Goal: Task Accomplishment & Management: Manage account settings

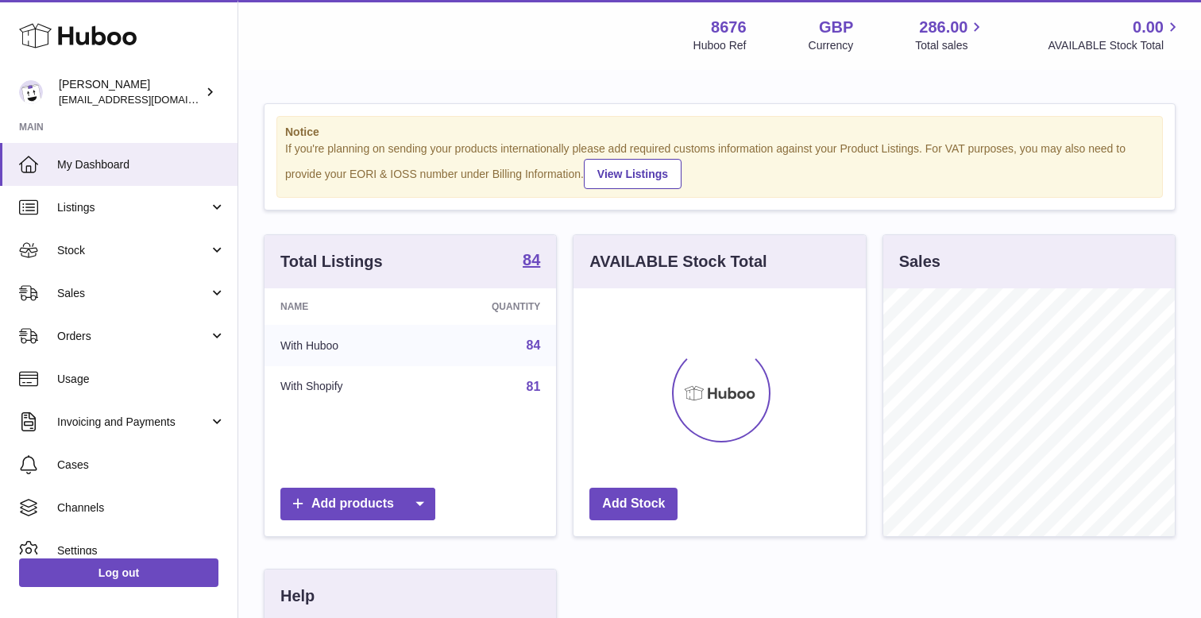
scroll to position [248, 291]
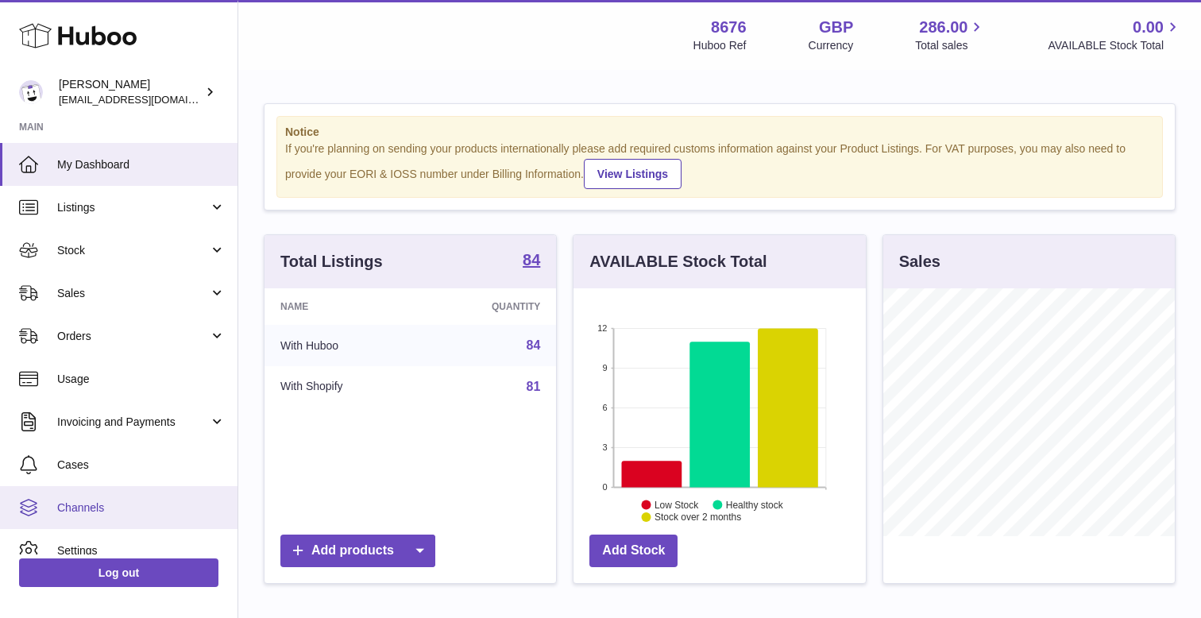
click at [88, 506] on span "Channels" at bounding box center [141, 507] width 168 height 15
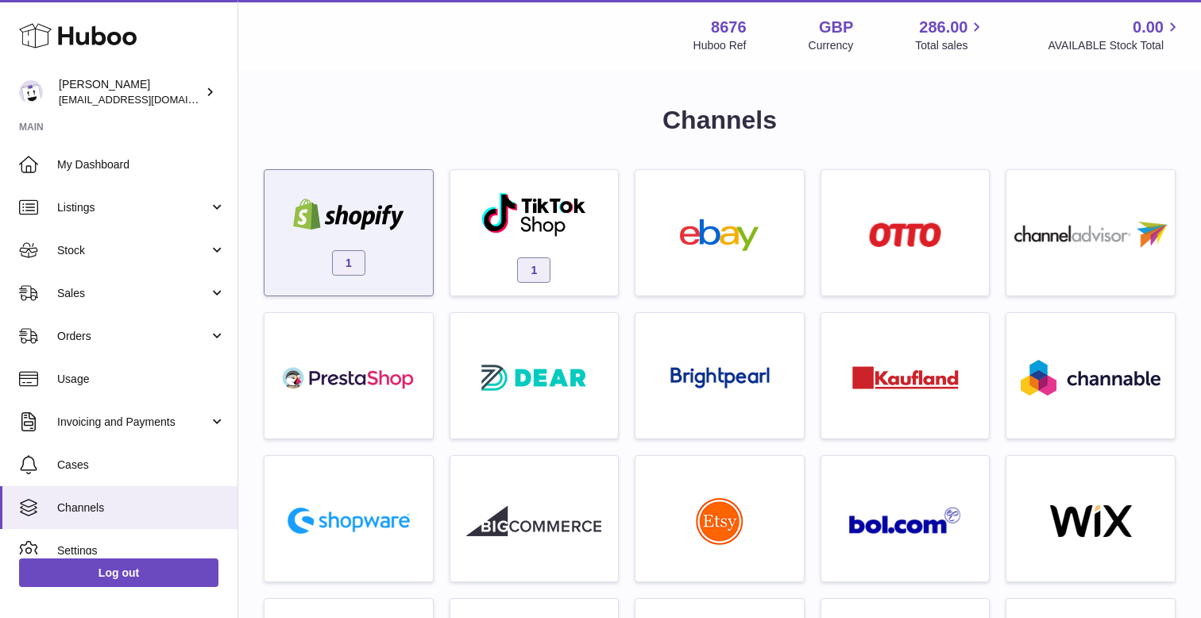
click at [403, 233] on div at bounding box center [348, 217] width 135 height 36
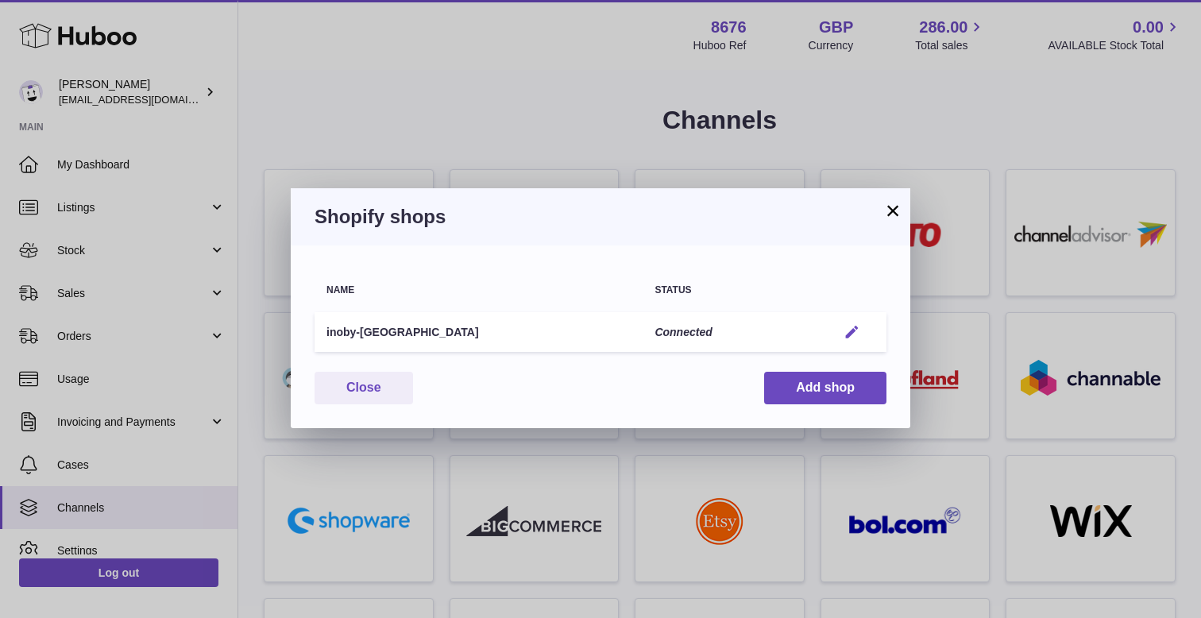
click at [865, 334] on button "Edit" at bounding box center [851, 332] width 29 height 17
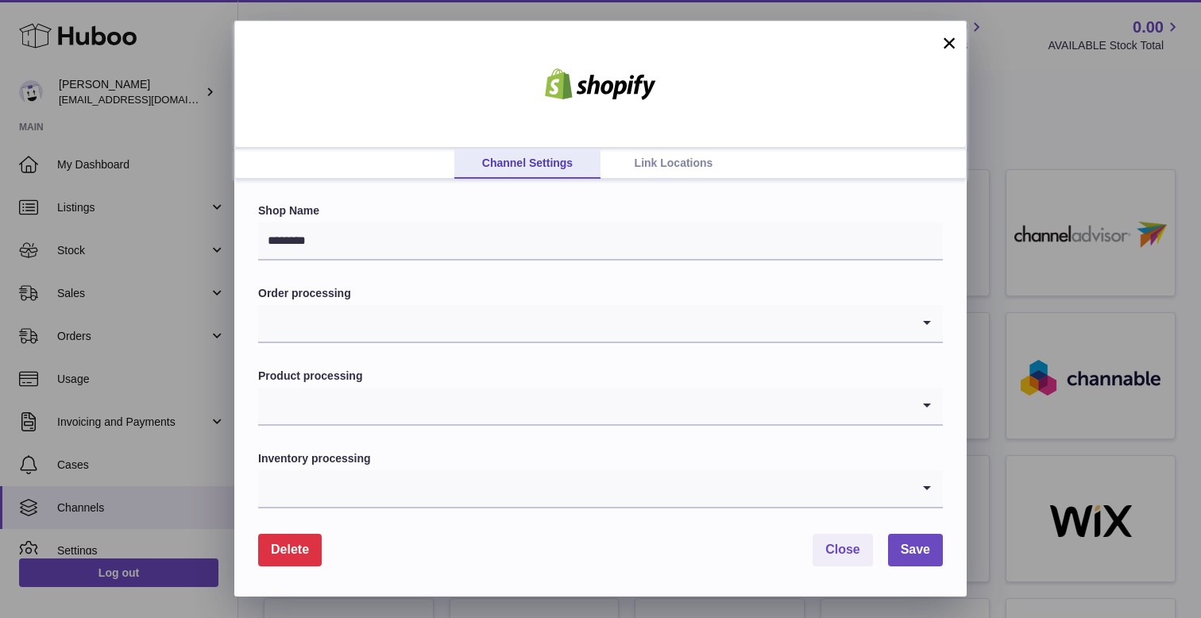
click at [683, 164] on link "Link Locations" at bounding box center [673, 163] width 146 height 30
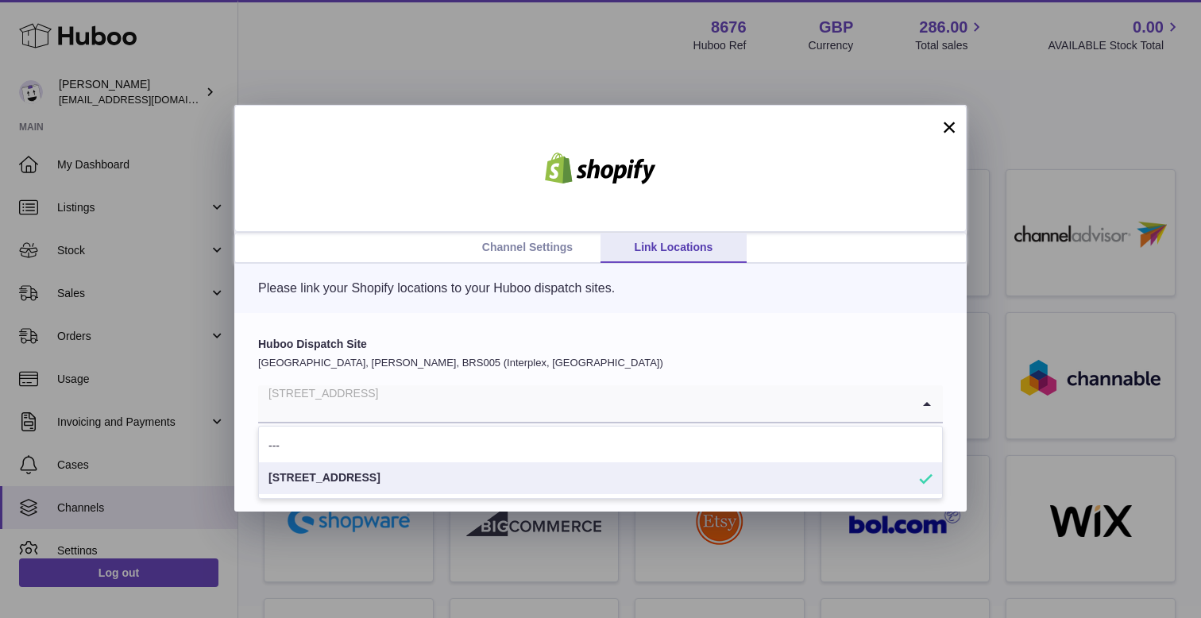
click at [441, 414] on input "Search for option" at bounding box center [584, 403] width 653 height 37
click at [431, 314] on div "Huboo Dispatch Site [GEOGRAPHIC_DATA], [PERSON_NAME], BRS005 (Interplex, [GEOGR…" at bounding box center [600, 412] width 732 height 199
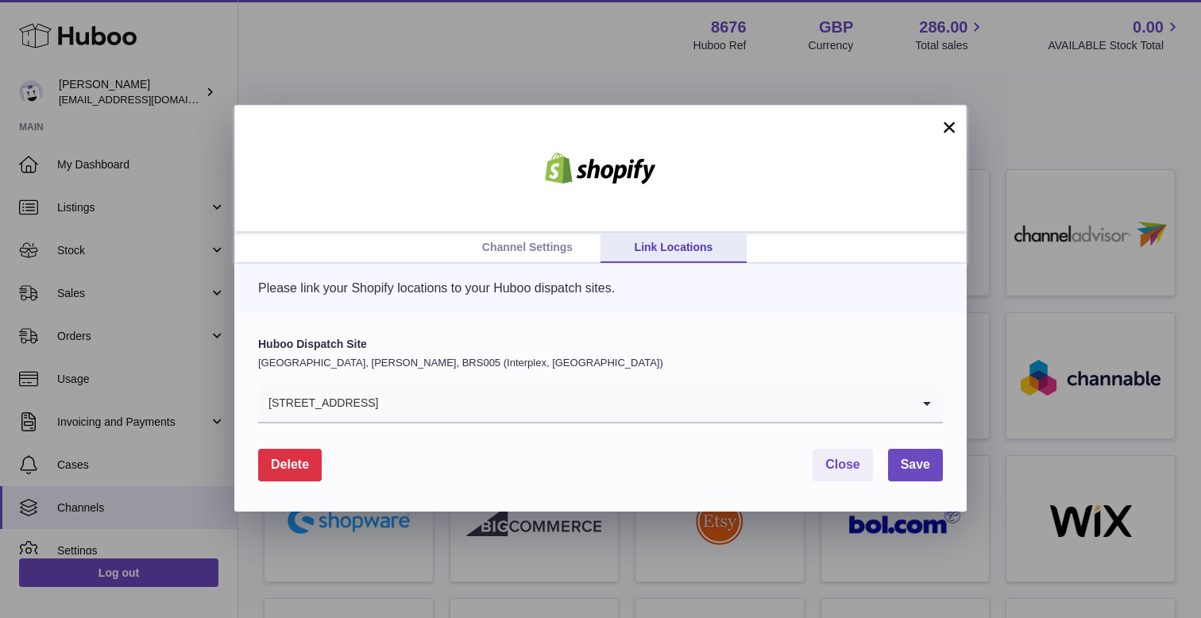
click at [555, 253] on link "Channel Settings" at bounding box center [527, 248] width 146 height 30
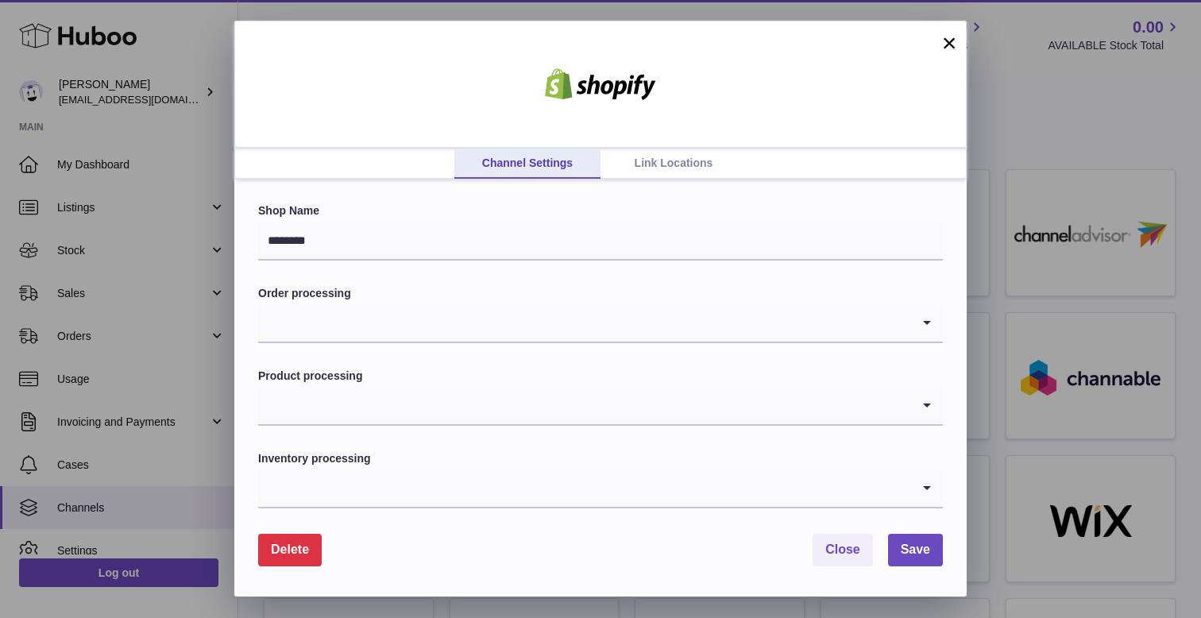
click at [690, 171] on link "Link Locations" at bounding box center [673, 163] width 146 height 30
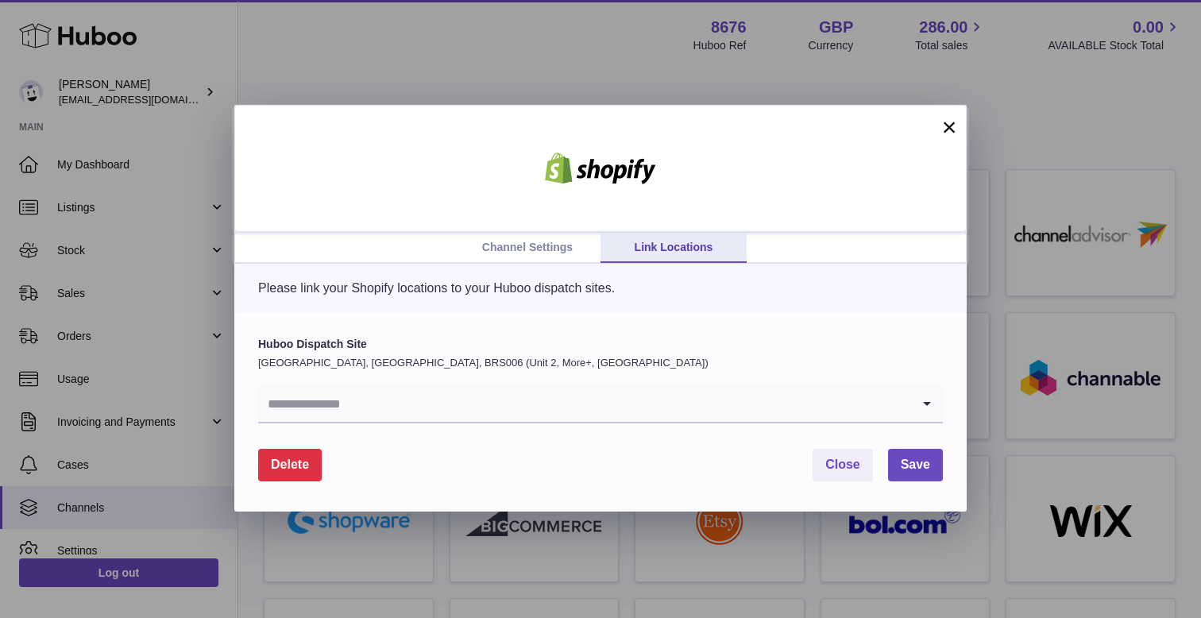
click at [376, 399] on input "Search for option" at bounding box center [584, 403] width 653 height 37
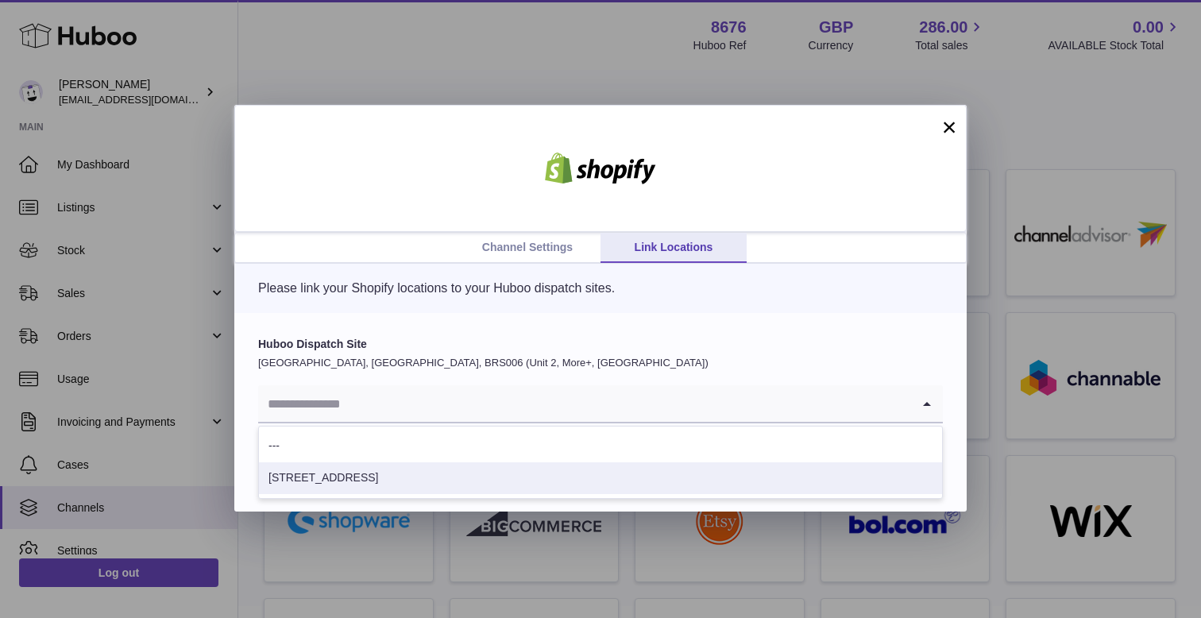
click at [346, 486] on li "[STREET_ADDRESS]" at bounding box center [600, 478] width 683 height 32
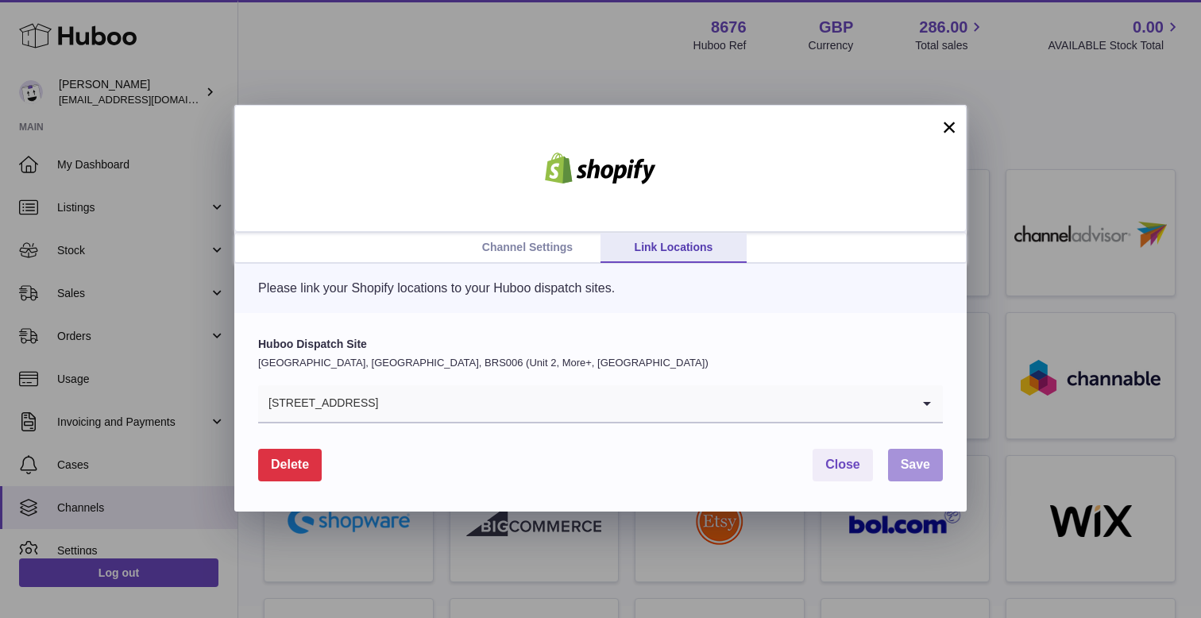
click at [902, 460] on span "Save" at bounding box center [914, 463] width 29 height 13
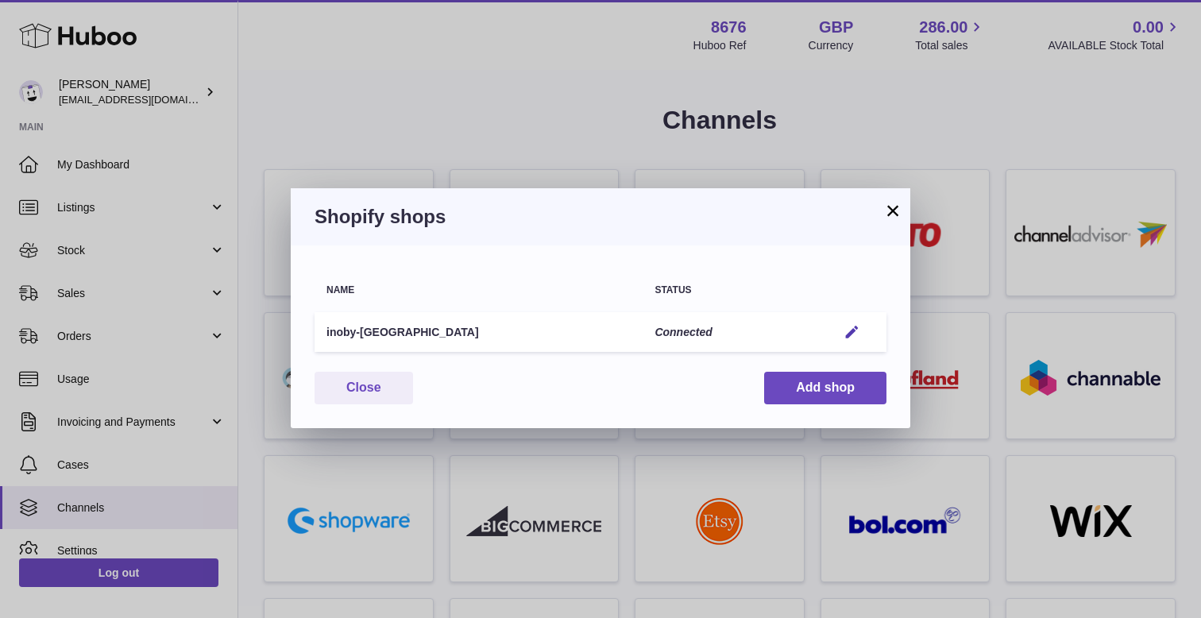
click at [900, 211] on button "×" at bounding box center [892, 210] width 19 height 19
